Goal: Use online tool/utility: Utilize a website feature to perform a specific function

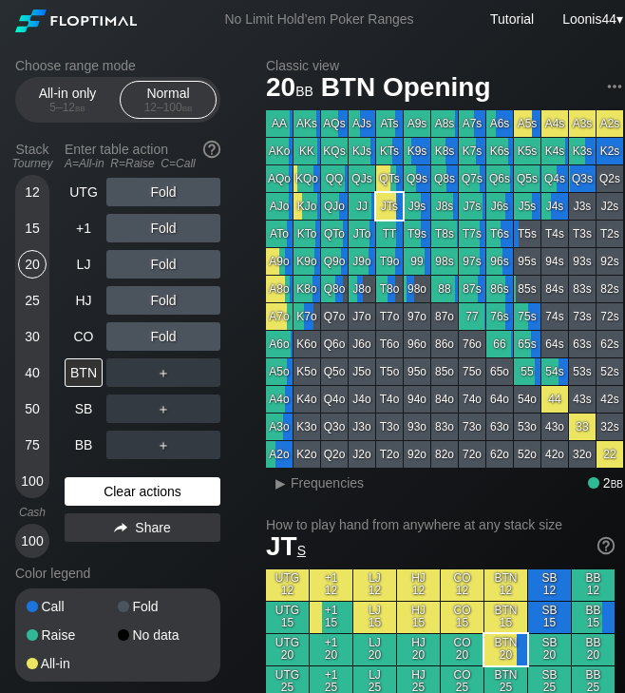
click at [109, 493] on div "Clear actions" at bounding box center [143, 491] width 156 height 29
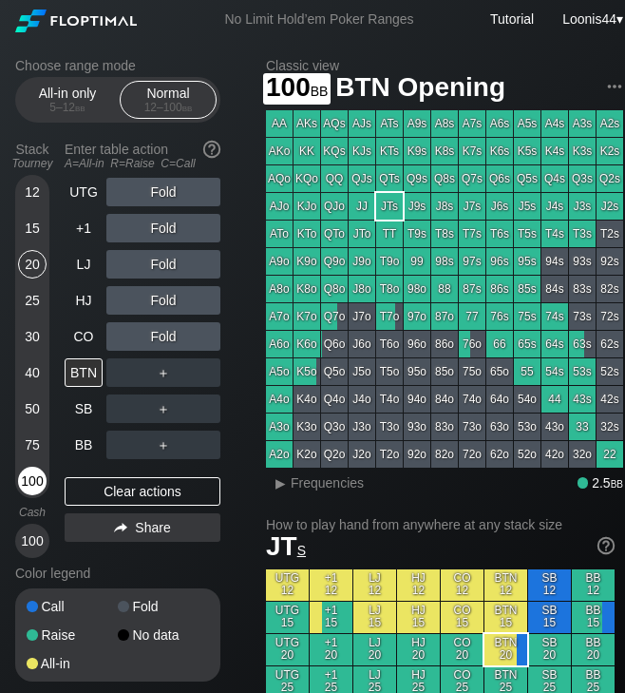
click at [42, 478] on div "100" at bounding box center [32, 481] width 29 height 29
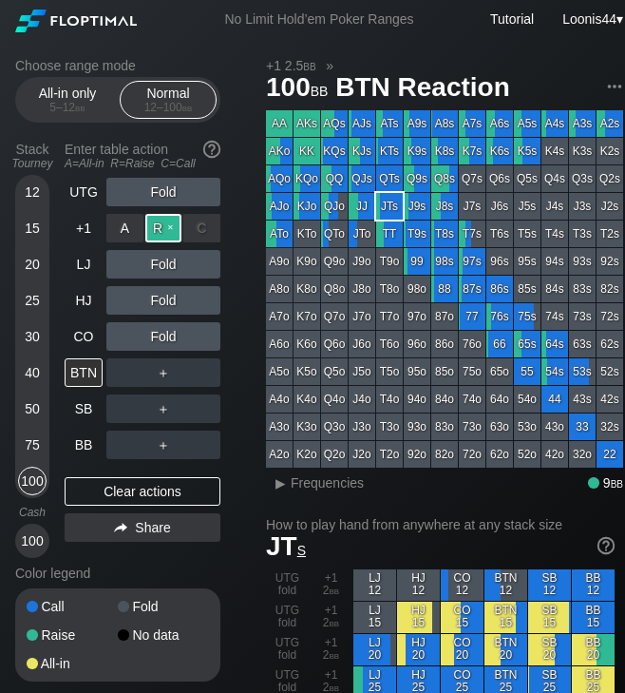
click at [161, 236] on div "R ✕" at bounding box center [163, 228] width 37 height 29
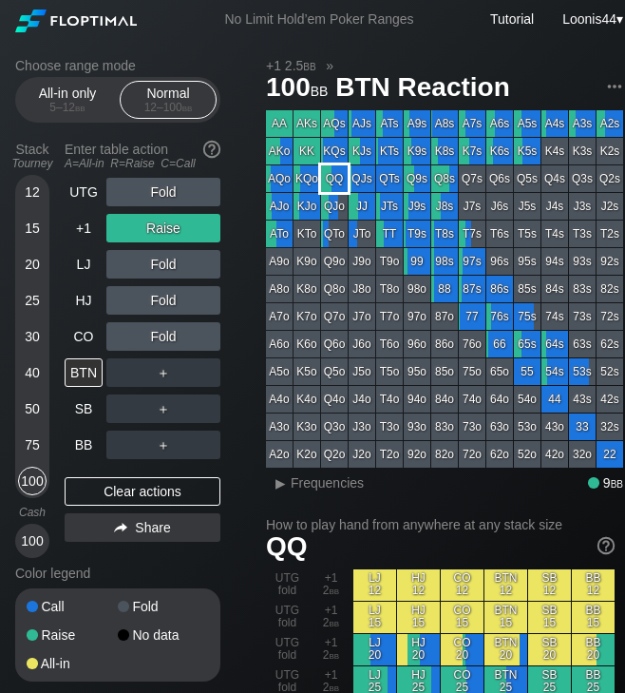
click at [336, 185] on div "QQ" at bounding box center [334, 178] width 27 height 27
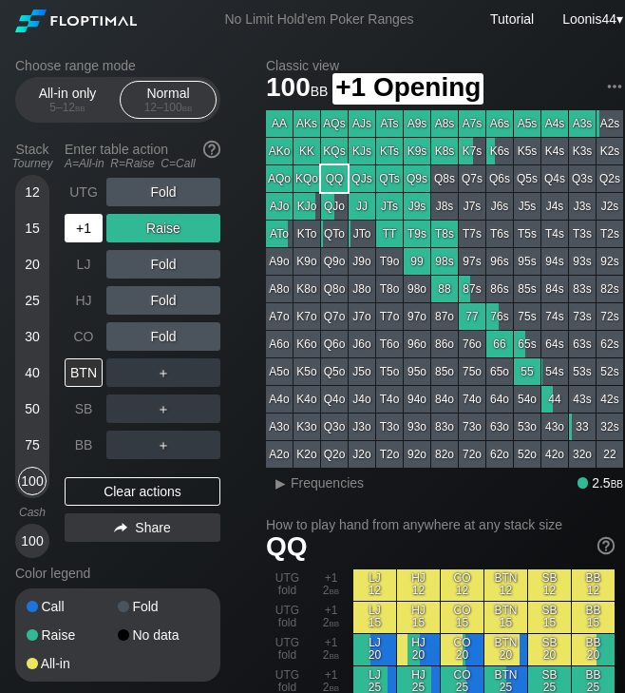
click at [88, 228] on div "+1" at bounding box center [84, 228] width 38 height 29
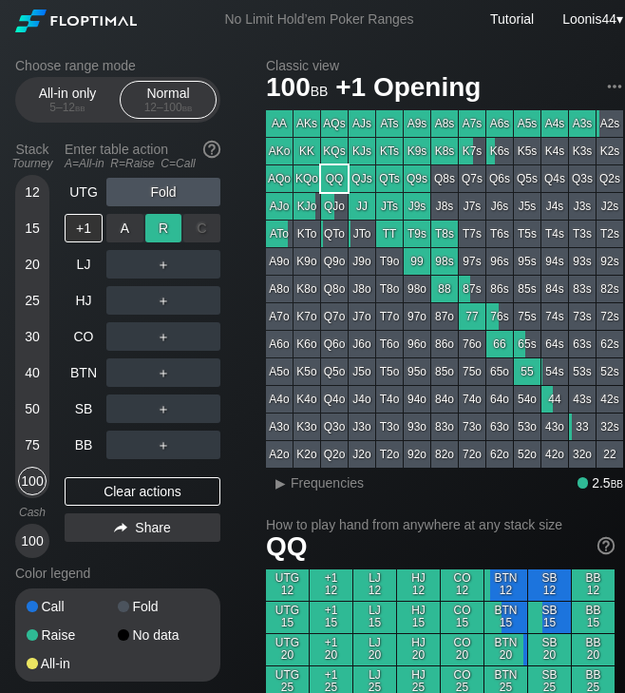
click at [167, 234] on div "R ✕" at bounding box center [163, 228] width 37 height 29
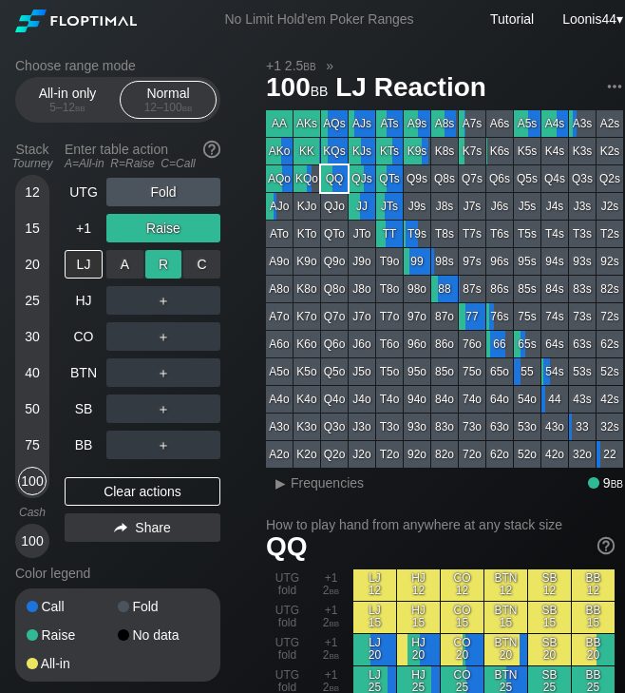
click at [153, 268] on div "R ✕" at bounding box center [163, 264] width 37 height 29
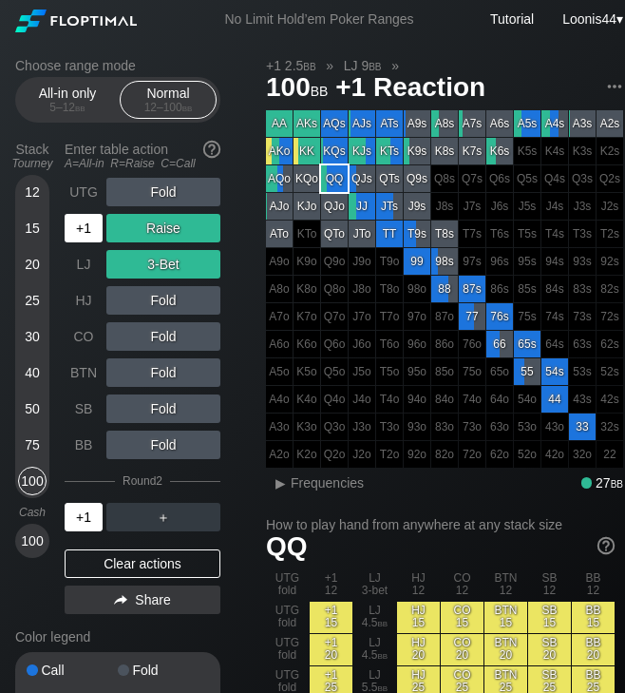
click at [81, 512] on div "+1" at bounding box center [84, 517] width 38 height 29
click at [130, 567] on div "Clear actions" at bounding box center [143, 563] width 156 height 29
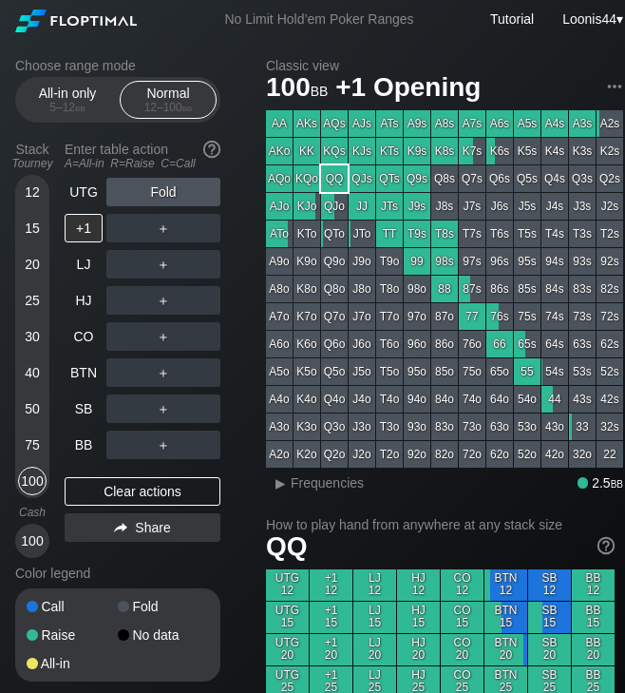
click at [28, 447] on div "75" at bounding box center [32, 445] width 29 height 29
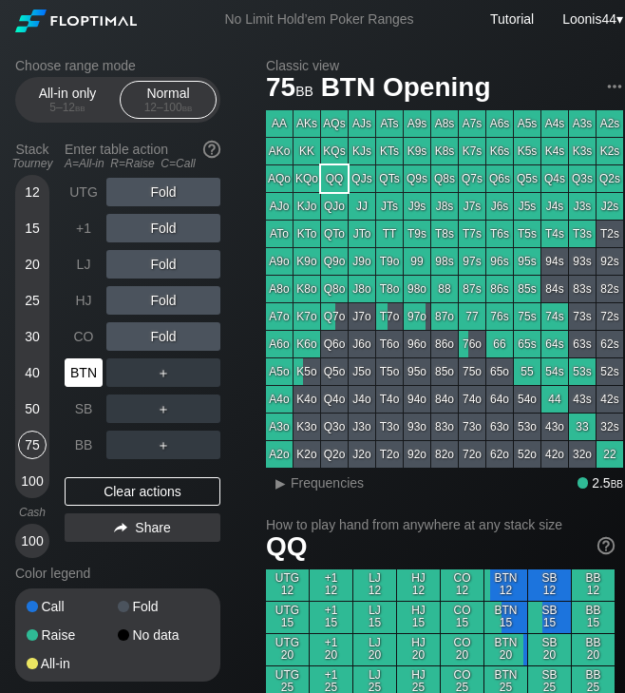
click at [88, 378] on div "BTN" at bounding box center [84, 372] width 38 height 29
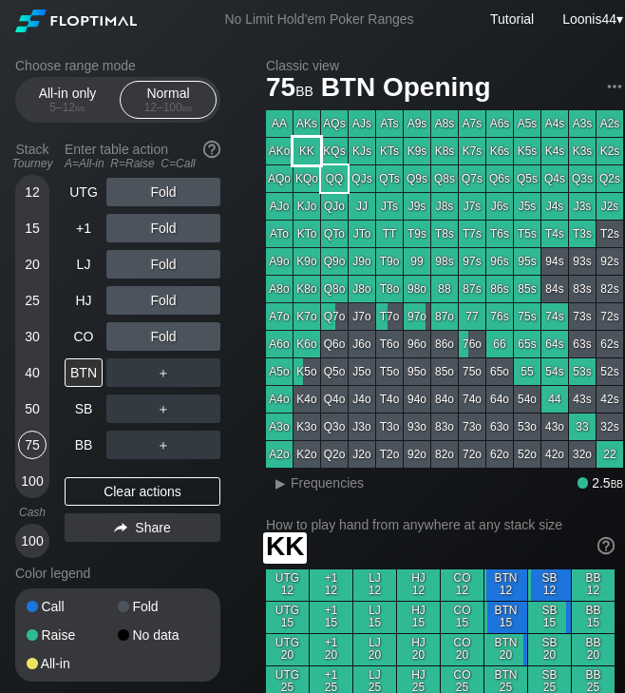
click at [302, 154] on div "KK" at bounding box center [307, 151] width 27 height 27
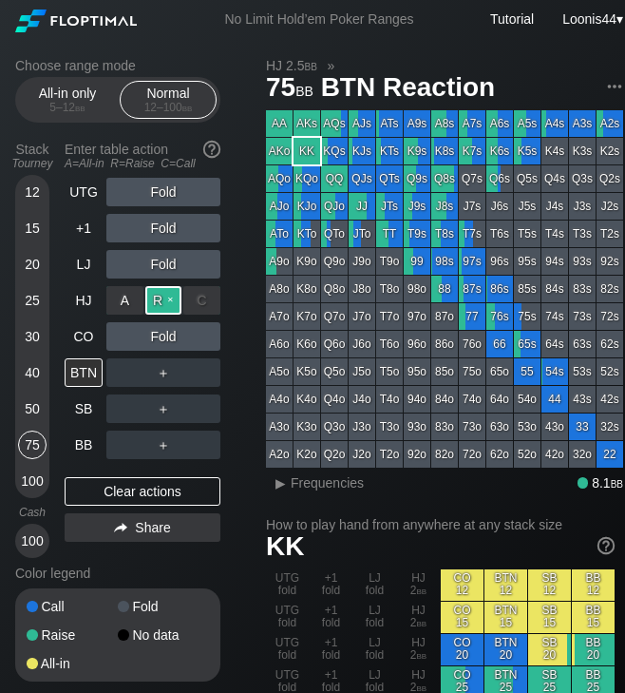
click at [150, 304] on div "R ✕" at bounding box center [163, 300] width 37 height 29
click at [236, 367] on div "Choose range mode All-in only 5 – 12 bb Normal 12 – 100 bb Stack Tourney Enter …" at bounding box center [133, 382] width 236 height 648
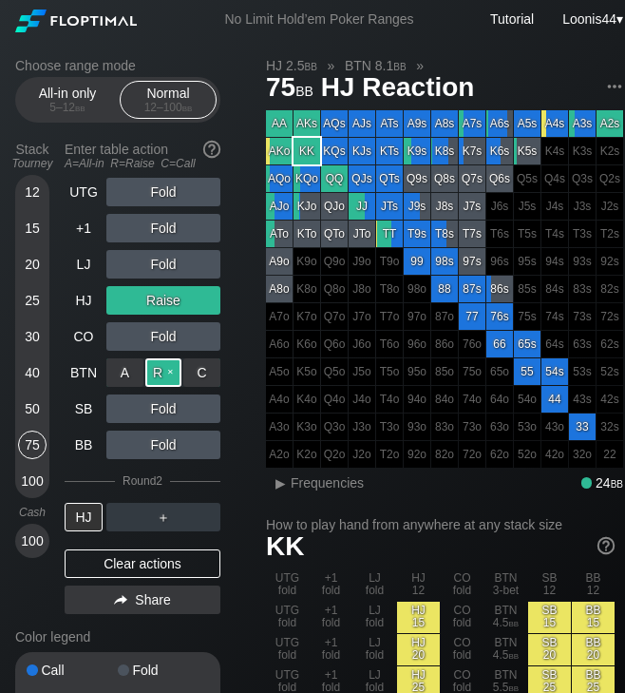
click at [163, 375] on div "R ✕" at bounding box center [163, 372] width 37 height 29
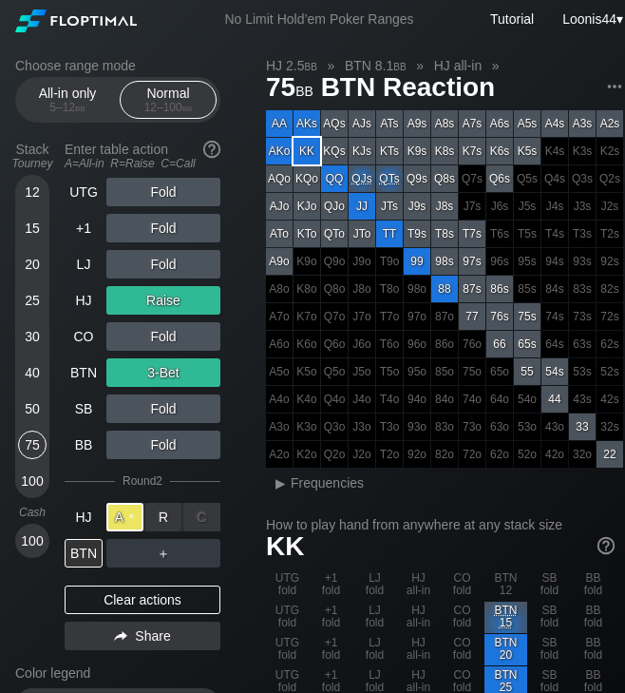
click at [136, 519] on div "A ✕" at bounding box center [124, 517] width 37 height 29
click at [152, 603] on div "Clear actions" at bounding box center [143, 600] width 156 height 29
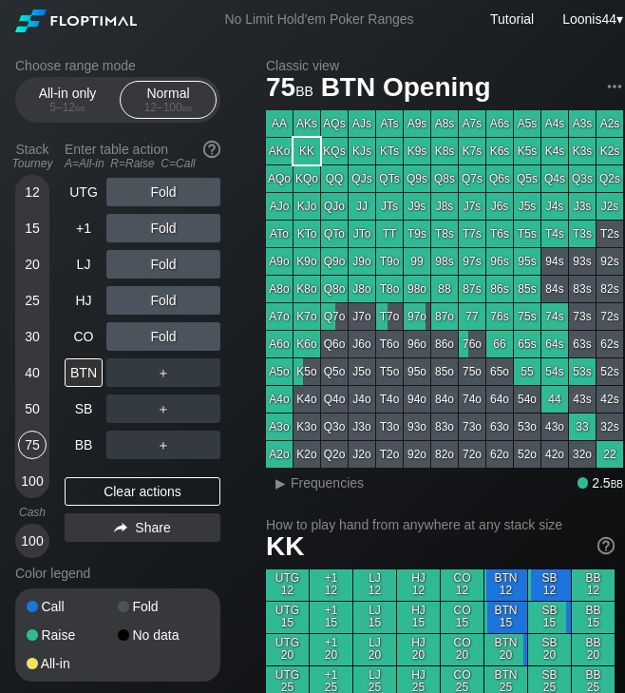
click at [33, 372] on div "40" at bounding box center [32, 372] width 29 height 29
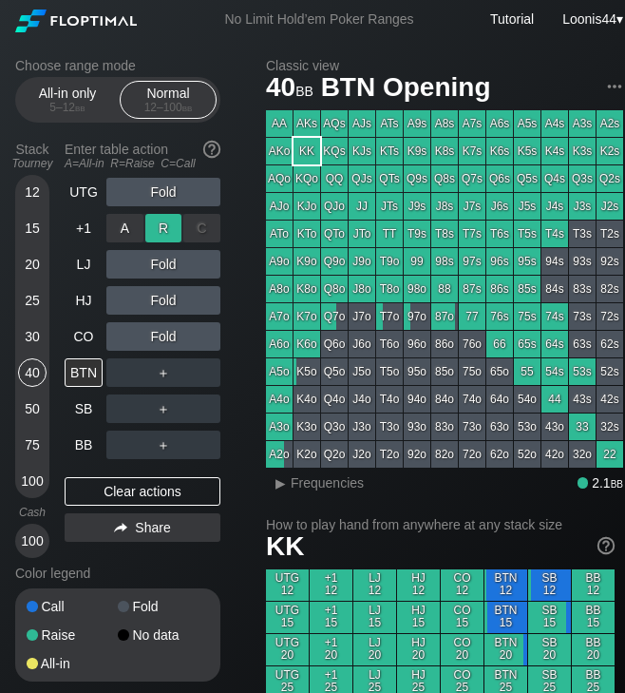
click at [157, 223] on div "R ✕" at bounding box center [163, 228] width 37 height 29
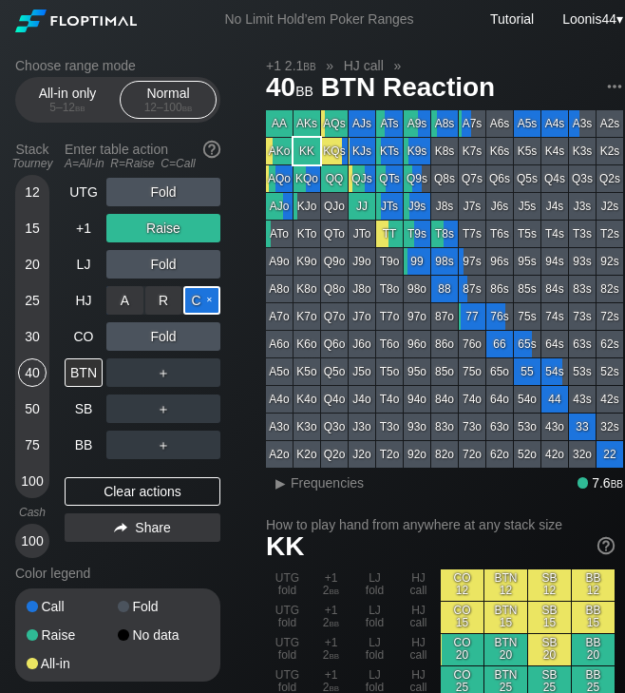
click at [190, 300] on div "C ✕" at bounding box center [201, 300] width 37 height 29
drag, startPoint x: 136, startPoint y: 481, endPoint x: 131, endPoint y: 472, distance: 9.8
click at [136, 482] on div "Clear actions" at bounding box center [143, 491] width 156 height 29
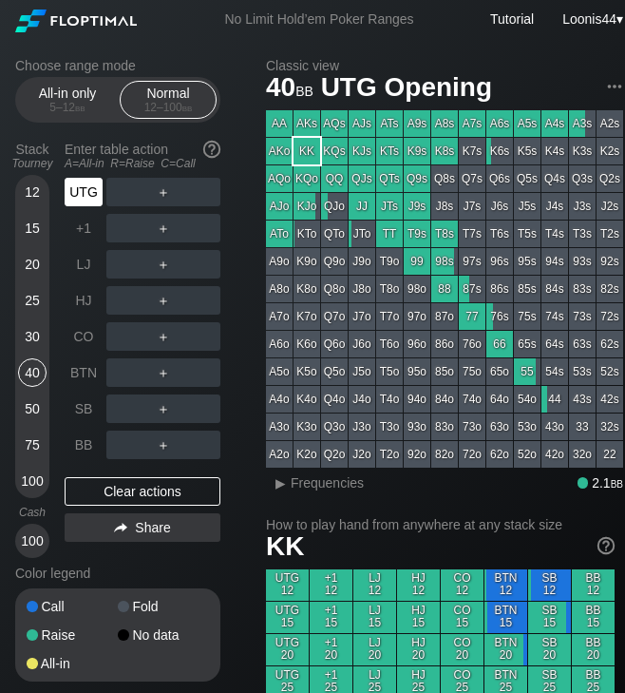
click at [93, 198] on div "UTG" at bounding box center [84, 192] width 38 height 29
click at [160, 191] on div "R ✕" at bounding box center [163, 192] width 37 height 29
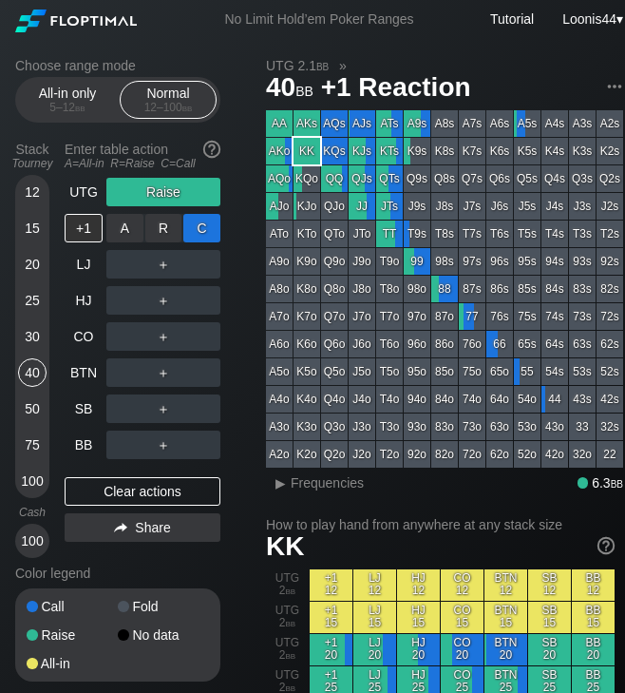
click at [200, 225] on div "C ✕" at bounding box center [201, 228] width 37 height 29
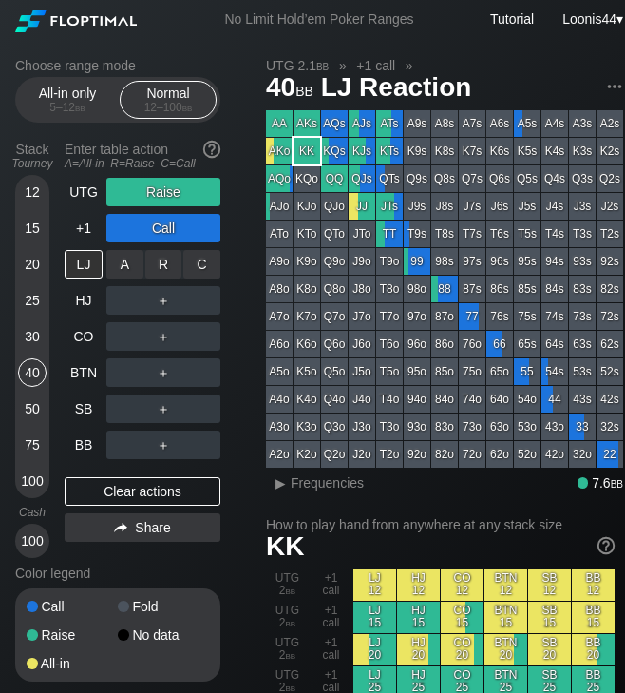
click at [202, 258] on div "C ✕" at bounding box center [201, 264] width 37 height 29
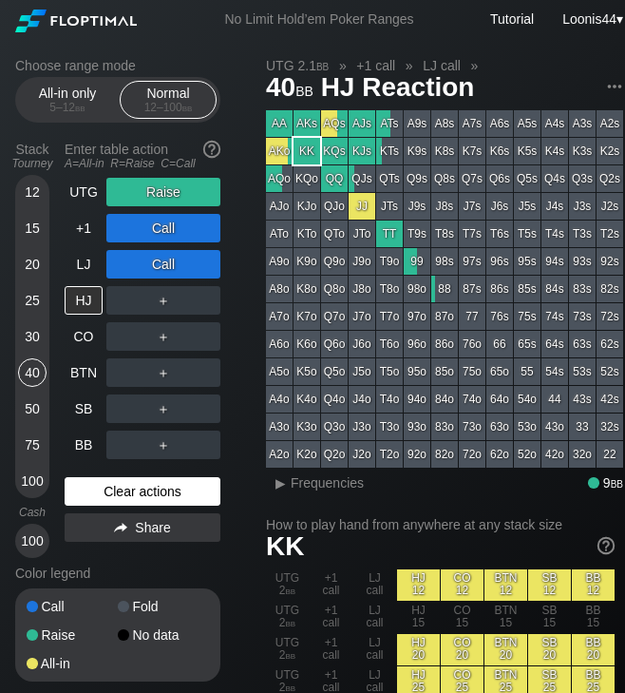
click at [167, 499] on div "Clear actions" at bounding box center [143, 491] width 156 height 29
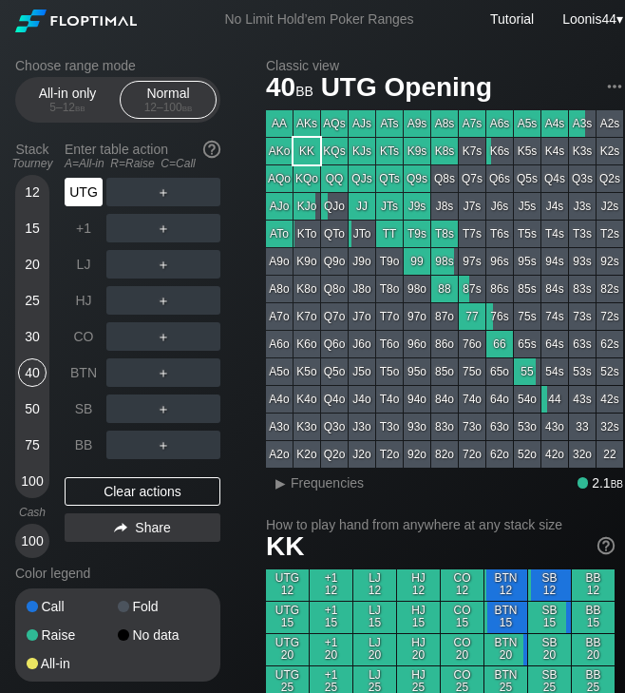
click at [75, 191] on div "UTG" at bounding box center [84, 192] width 38 height 29
click at [30, 398] on div "50" at bounding box center [32, 408] width 29 height 29
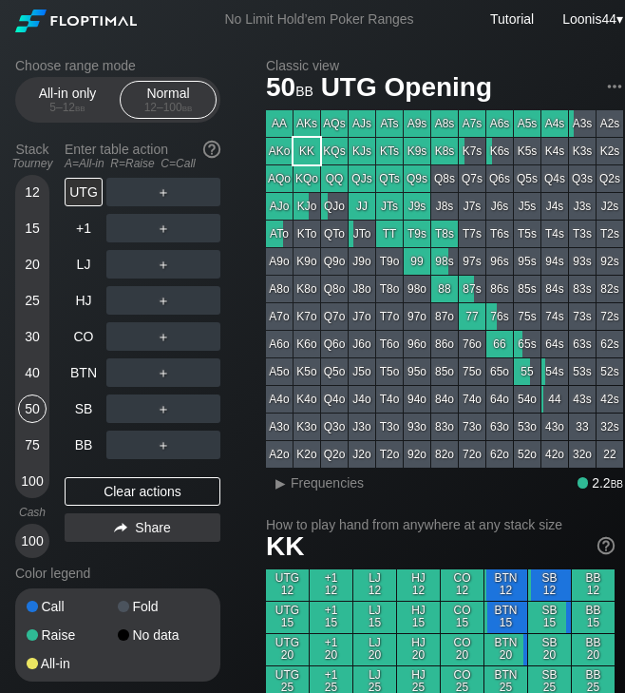
drag, startPoint x: 35, startPoint y: 279, endPoint x: 33, endPoint y: 265, distance: 14.4
click at [33, 269] on div "20" at bounding box center [32, 268] width 29 height 36
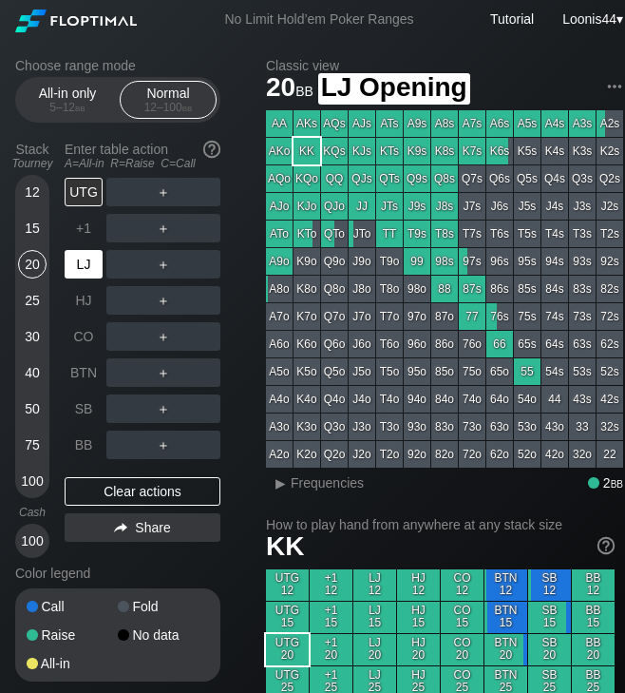
click at [73, 254] on div "LJ" at bounding box center [84, 264] width 38 height 29
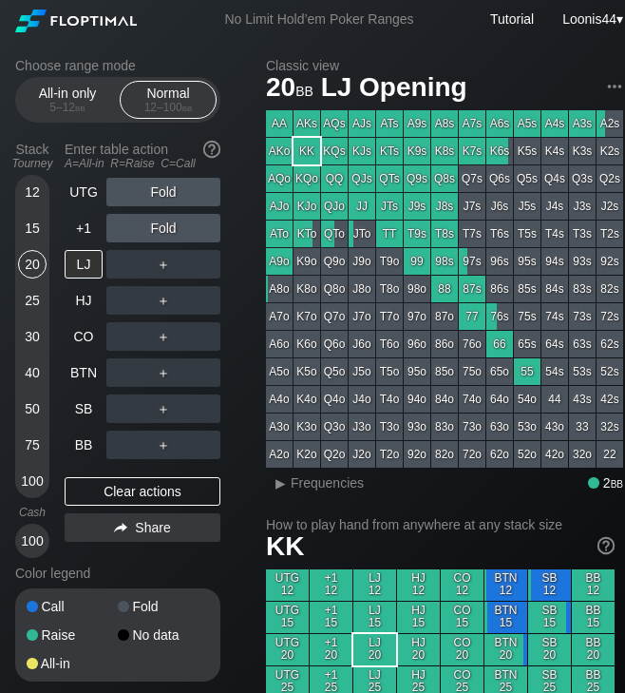
click at [32, 478] on div "100" at bounding box center [32, 481] width 29 height 29
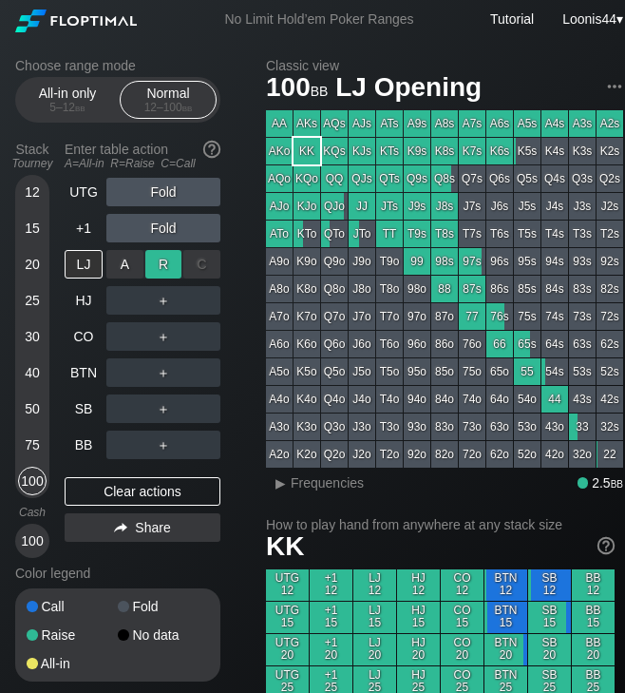
click at [161, 259] on div "R ✕" at bounding box center [163, 264] width 37 height 29
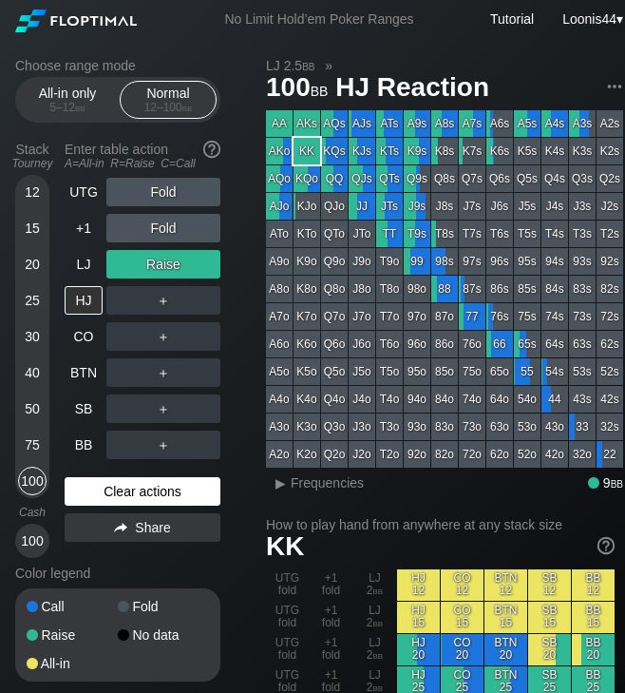
click at [125, 496] on div "Clear actions" at bounding box center [143, 491] width 156 height 29
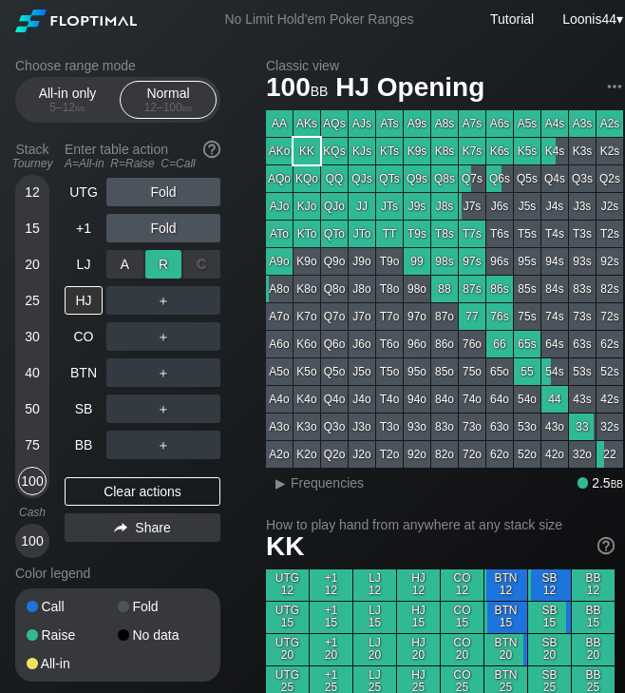
click at [170, 273] on div "R ✕" at bounding box center [163, 264] width 37 height 29
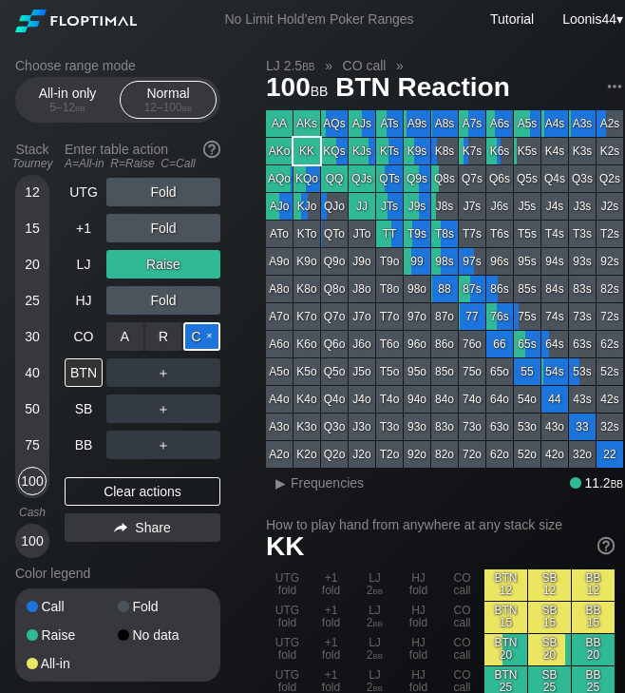
click at [195, 336] on div "C ✕" at bounding box center [201, 336] width 37 height 29
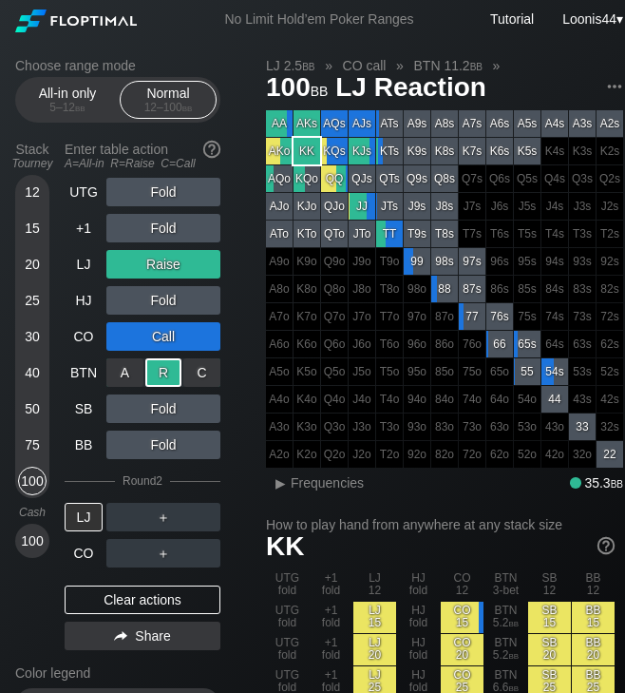
click at [160, 378] on div "R ✕" at bounding box center [163, 372] width 37 height 29
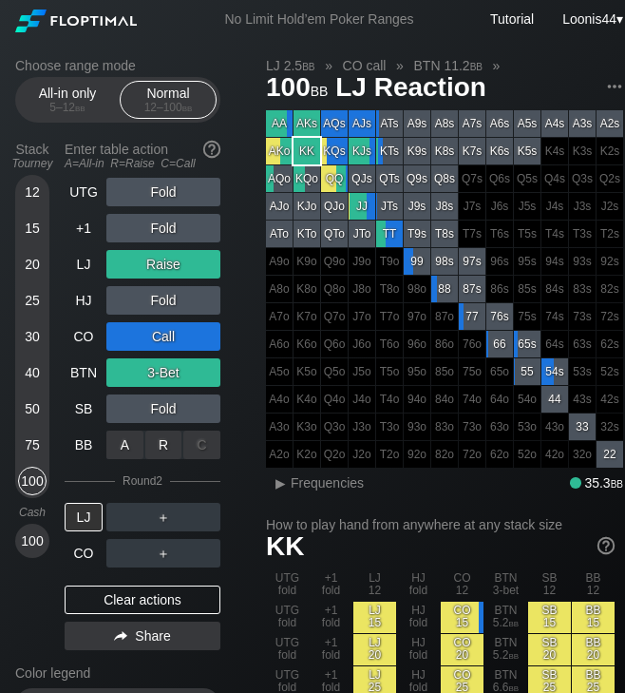
click at [204, 445] on div "C ✕" at bounding box center [201, 445] width 37 height 29
click at [96, 451] on div "BB" at bounding box center [84, 445] width 38 height 29
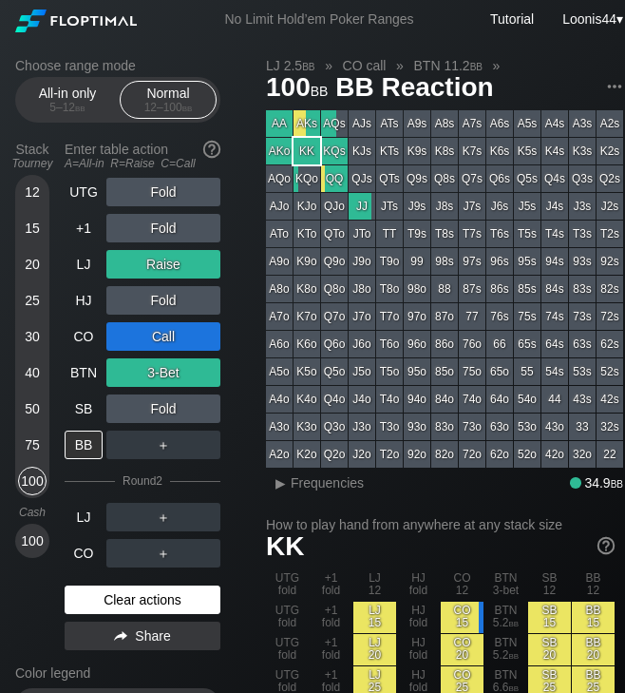
click at [144, 601] on div "Clear actions" at bounding box center [143, 600] width 156 height 29
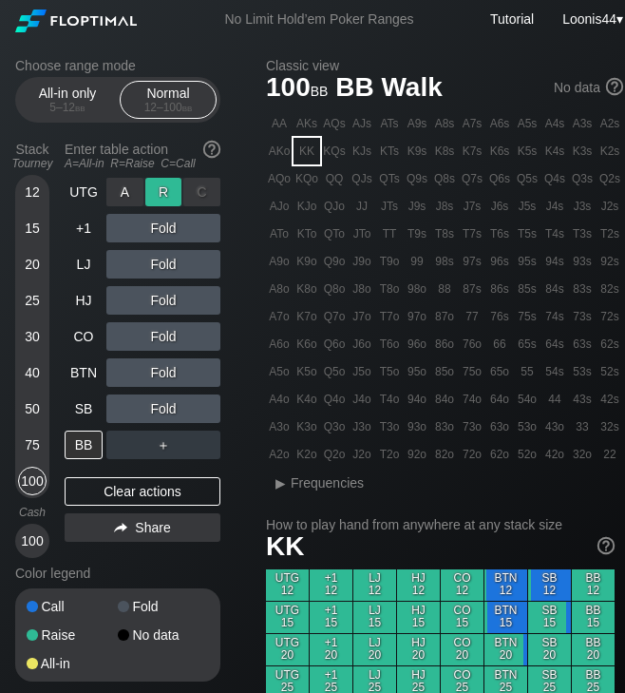
click at [167, 201] on div "R ✕" at bounding box center [163, 192] width 37 height 29
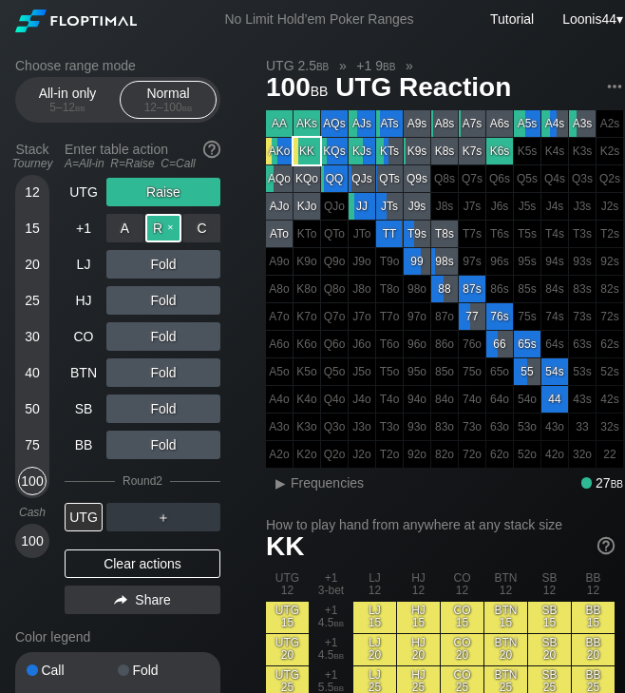
click at [167, 228] on div "R ✕" at bounding box center [163, 228] width 37 height 29
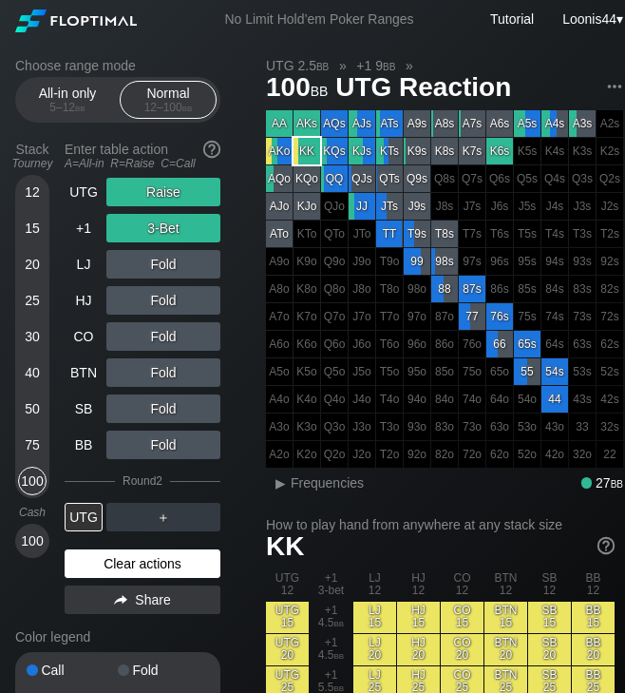
click at [127, 565] on div "Clear actions" at bounding box center [143, 563] width 156 height 29
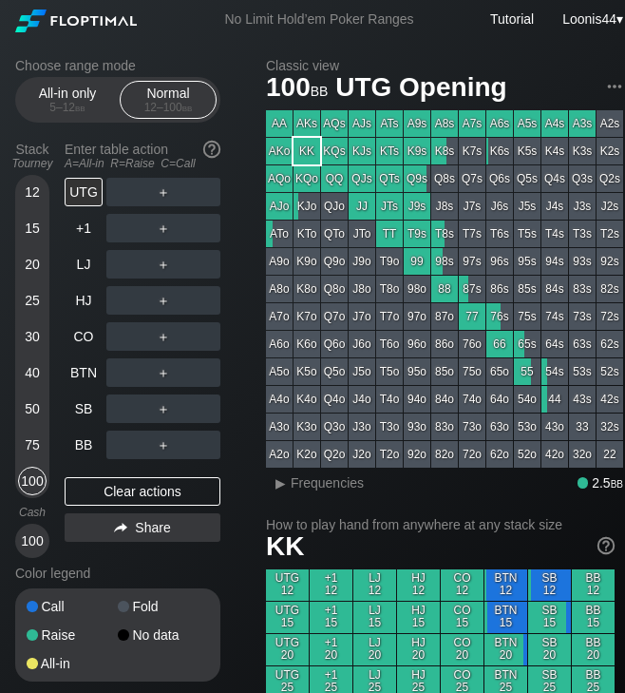
click at [227, 665] on div "Choose range mode All-in only 5 – 12 bb Normal 12 – 100 bb Stack Tourney Enter …" at bounding box center [133, 382] width 236 height 648
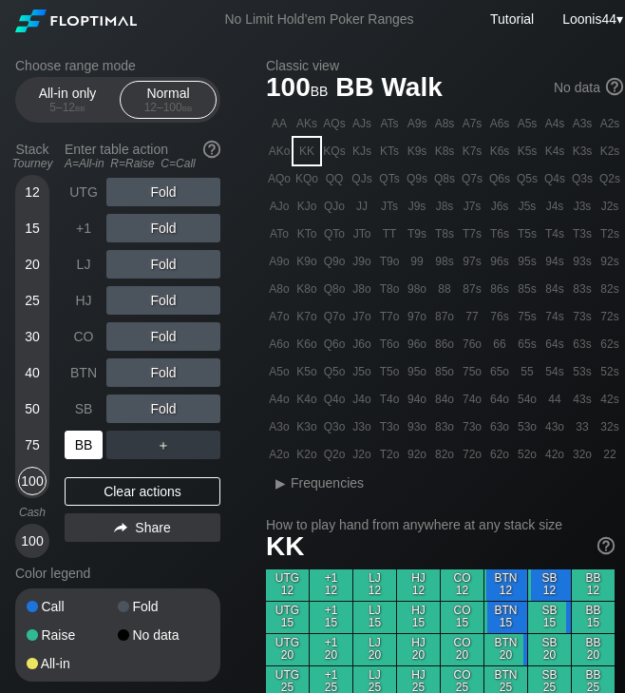
click at [87, 443] on div "BB" at bounding box center [84, 445] width 38 height 29
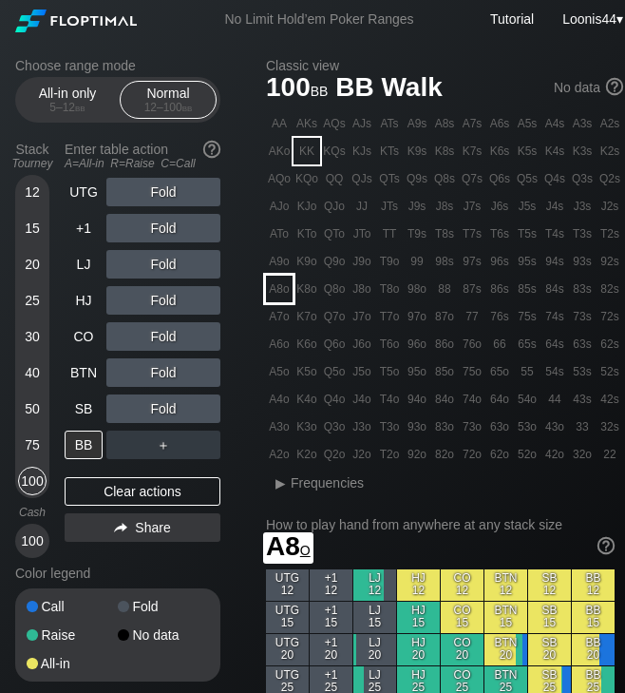
click at [284, 291] on div "A8o" at bounding box center [279, 289] width 27 height 27
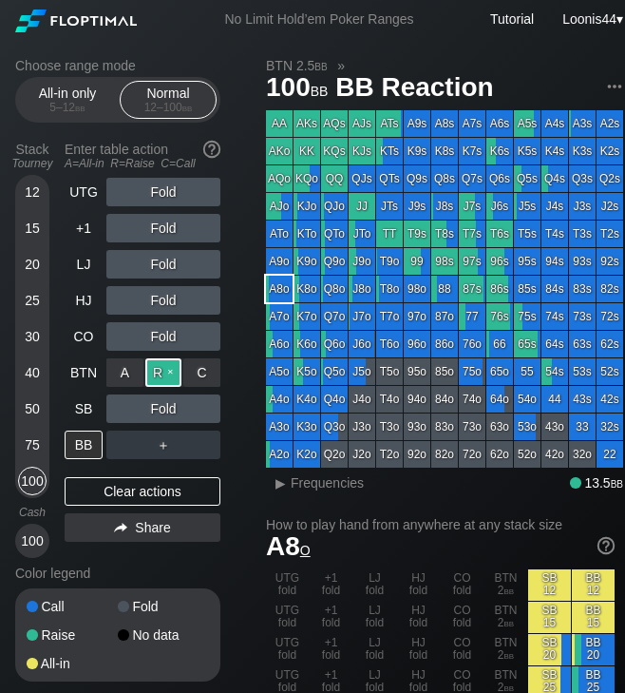
click at [163, 370] on div "R ✕" at bounding box center [163, 372] width 37 height 29
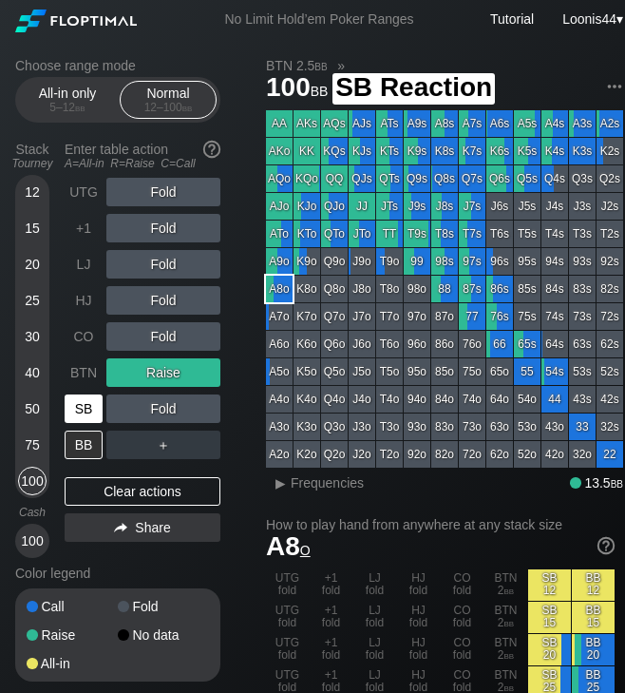
click at [84, 415] on div "SB" at bounding box center [84, 408] width 38 height 29
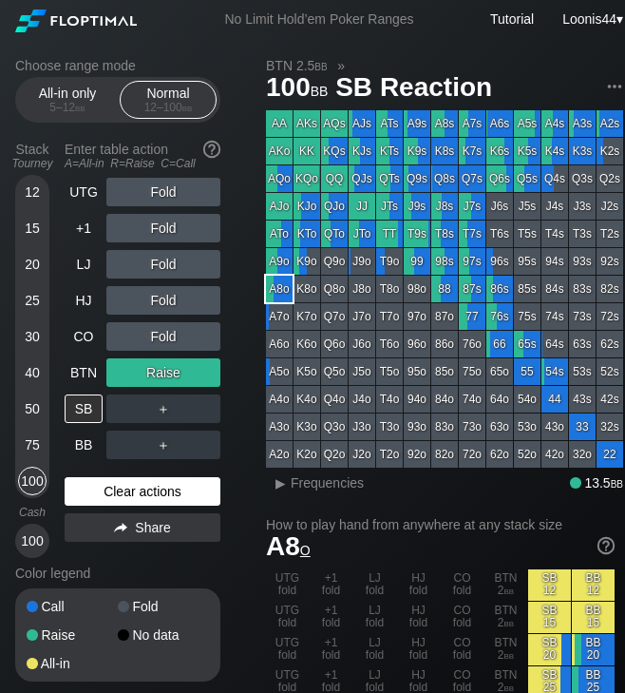
click at [155, 490] on div "Clear actions" at bounding box center [143, 491] width 156 height 29
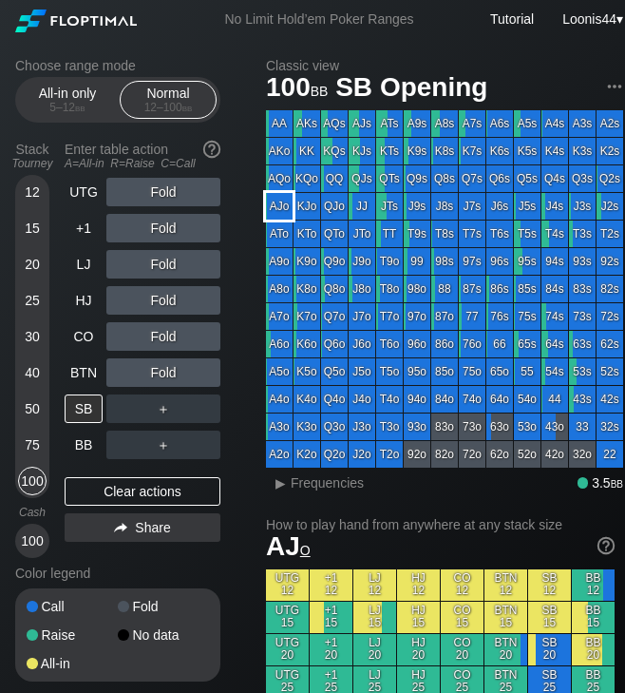
click at [279, 202] on div "AJo" at bounding box center [279, 206] width 27 height 27
click at [165, 227] on div "R ✕" at bounding box center [163, 228] width 37 height 29
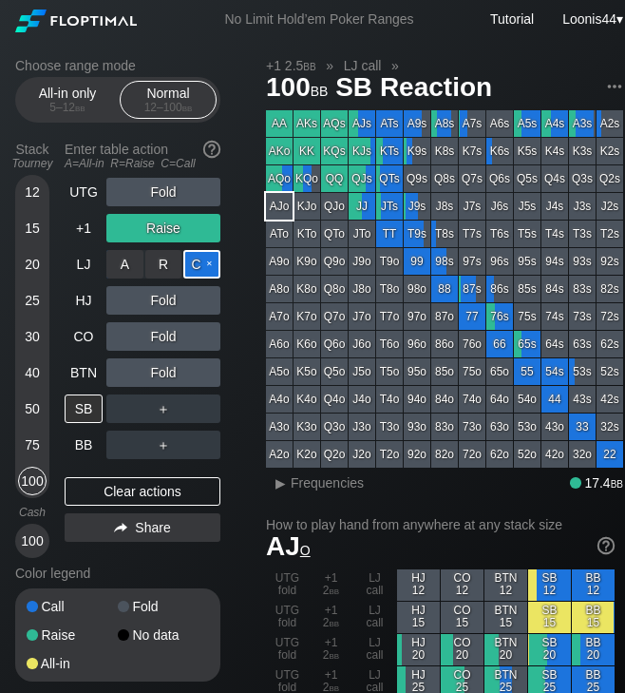
click at [190, 262] on div "C ✕" at bounding box center [201, 264] width 37 height 29
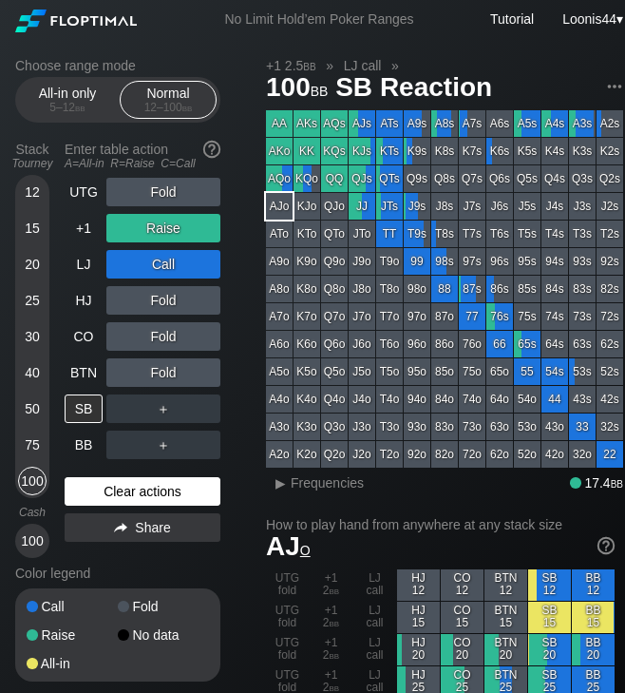
click at [99, 487] on div "Clear actions" at bounding box center [143, 491] width 156 height 29
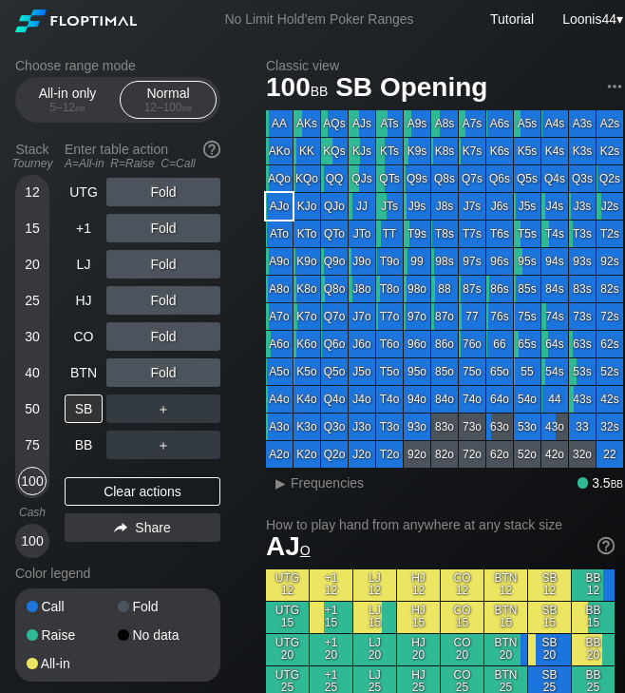
click at [602, 62] on h2 "Classic view" at bounding box center [444, 65] width 357 height 15
